Goal: Information Seeking & Learning: Understand process/instructions

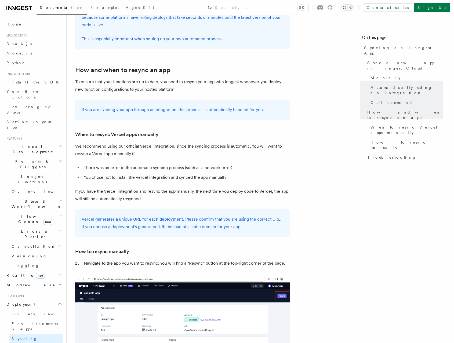
scroll to position [241, 0]
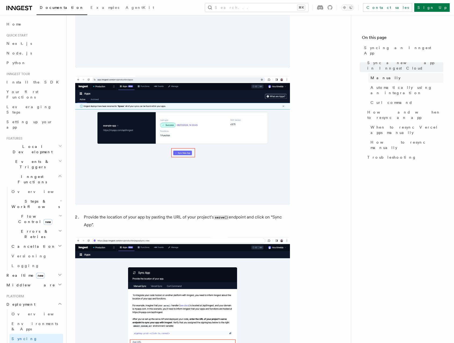
click at [374, 75] on span "Manually" at bounding box center [385, 77] width 30 height 5
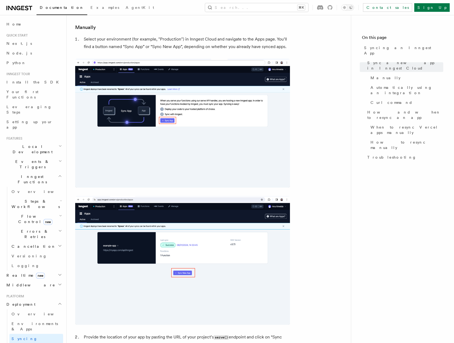
scroll to position [119, 0]
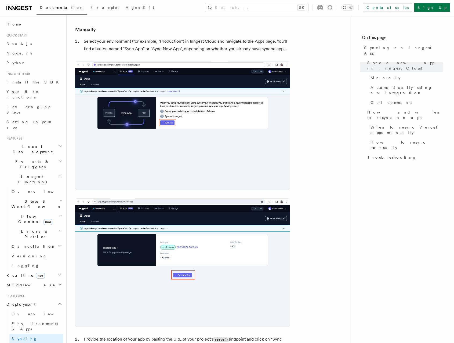
click at [129, 115] on img at bounding box center [182, 125] width 215 height 129
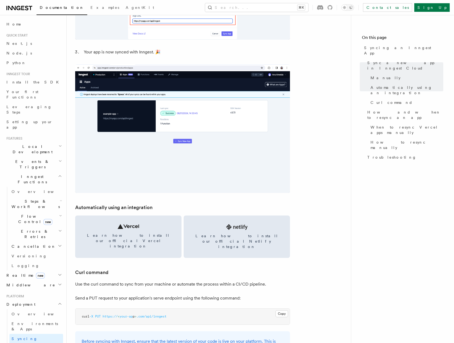
scroll to position [573, 0]
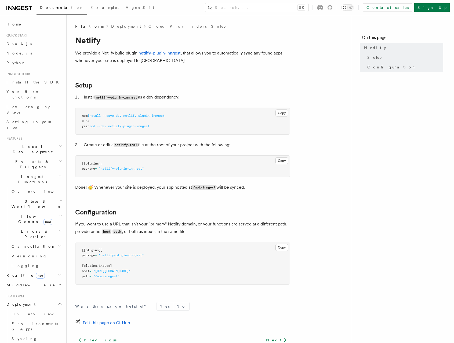
click at [114, 26] on link "Deployment" at bounding box center [126, 26] width 30 height 5
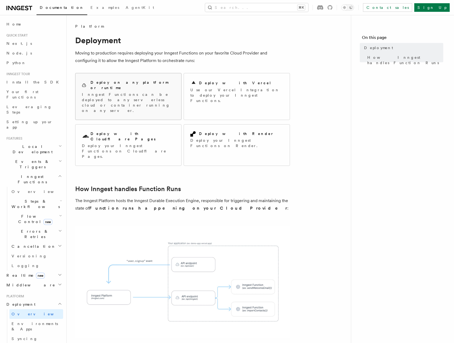
click at [157, 96] on p "Inngest Functions can be deployed to any serverless cloud or container running …" at bounding box center [128, 102] width 93 height 21
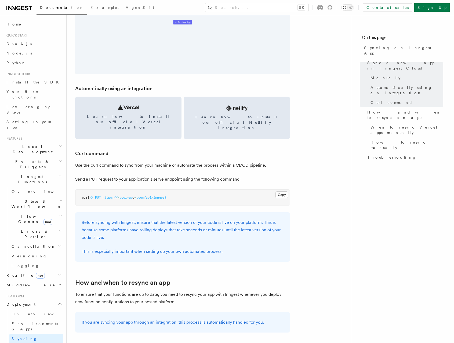
scroll to position [688, 0]
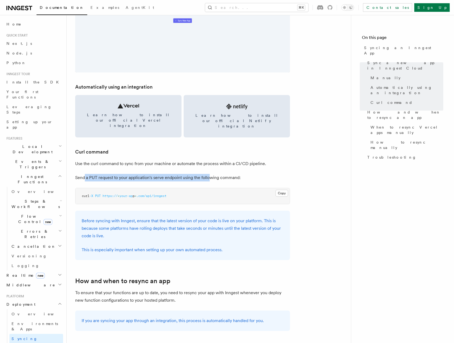
drag, startPoint x: 84, startPoint y: 166, endPoint x: 208, endPoint y: 168, distance: 123.7
click at [208, 174] on p "Send a PUT request to your application's serve endpoint using the following com…" at bounding box center [182, 178] width 215 height 8
drag, startPoint x: 82, startPoint y: 185, endPoint x: 172, endPoint y: 186, distance: 90.2
click at [172, 188] on pre "curl -X PUT https:// < your-ap p > .com/api/inngest" at bounding box center [182, 196] width 214 height 16
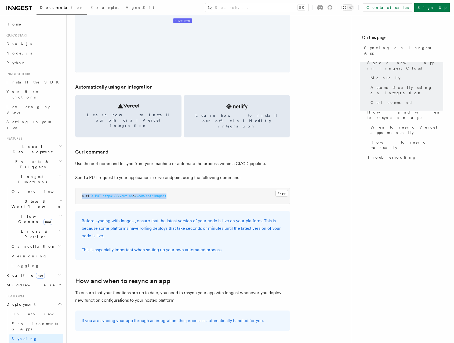
copy span "curl -X PUT https:// < your-ap p > .com/api/inngest"
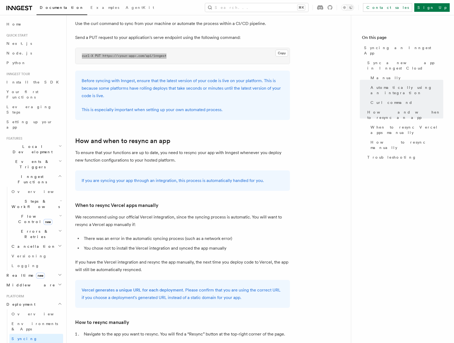
scroll to position [886, 0]
